Goal: Check status: Check status

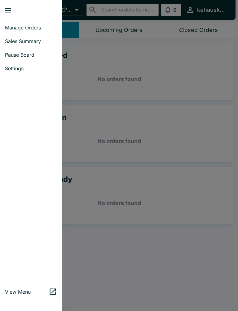
click at [30, 41] on span "Sales Summary" at bounding box center [31, 41] width 52 height 6
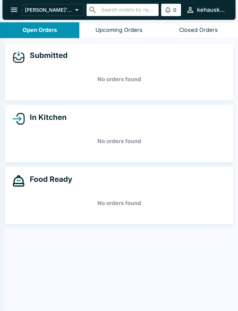
select select "03:00"
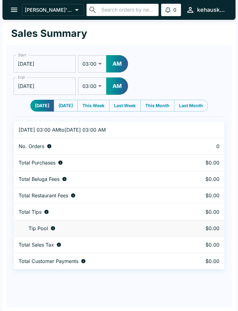
click at [53, 58] on input "[DATE]" at bounding box center [45, 63] width 62 height 17
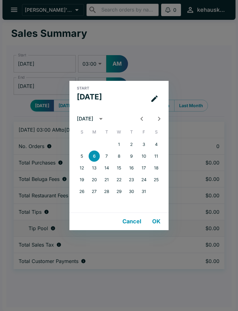
click at [135, 117] on div "[DATE]" at bounding box center [118, 118] width 99 height 9
click at [141, 120] on icon "Previous month" at bounding box center [142, 119] width 8 height 8
click at [94, 195] on button "29" at bounding box center [94, 191] width 11 height 11
type input "[DATE]"
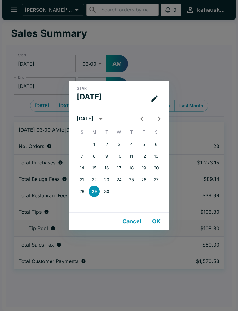
click at [156, 222] on button "OK" at bounding box center [156, 222] width 20 height 12
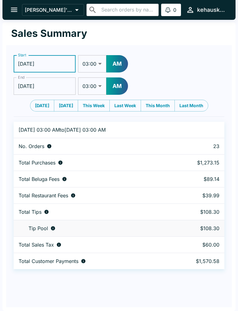
click at [56, 83] on input "[DATE]" at bounding box center [45, 86] width 62 height 17
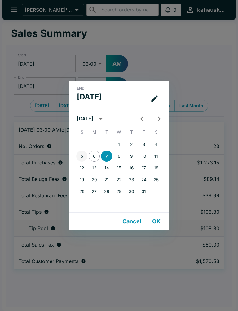
click at [81, 156] on button "5" at bounding box center [81, 156] width 11 height 11
type input "[DATE]"
click at [159, 224] on button "OK" at bounding box center [156, 222] width 20 height 12
